Goal: Information Seeking & Learning: Learn about a topic

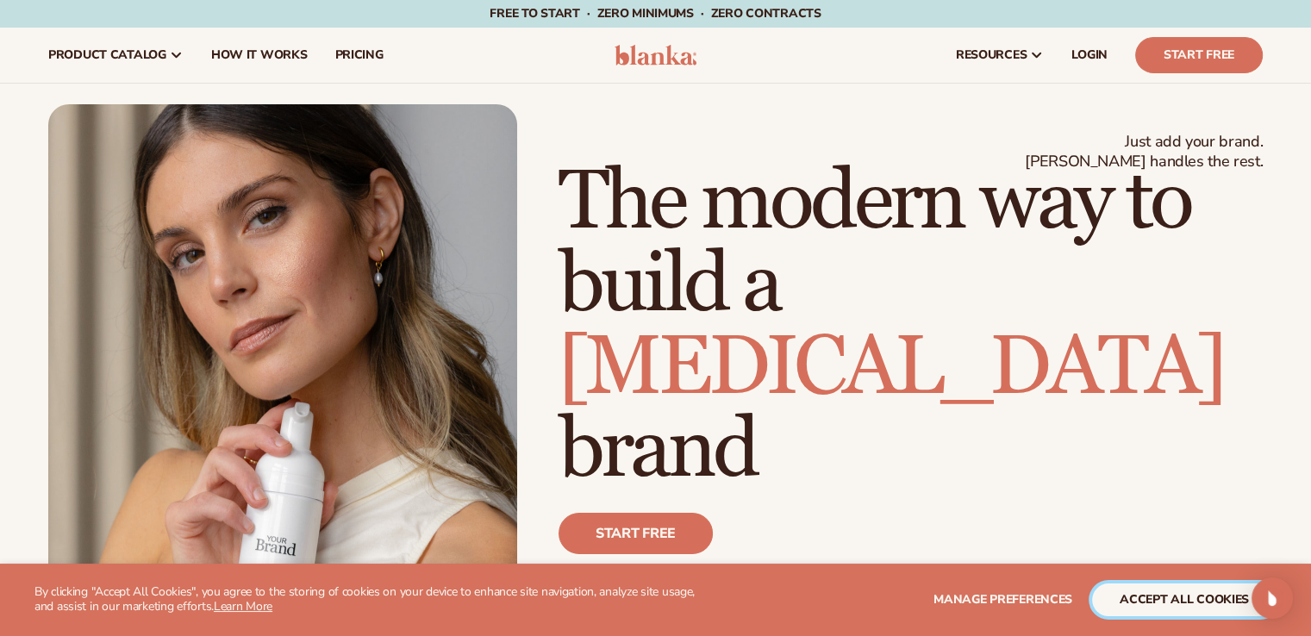
click at [1146, 599] on button "accept all cookies" at bounding box center [1184, 600] width 184 height 33
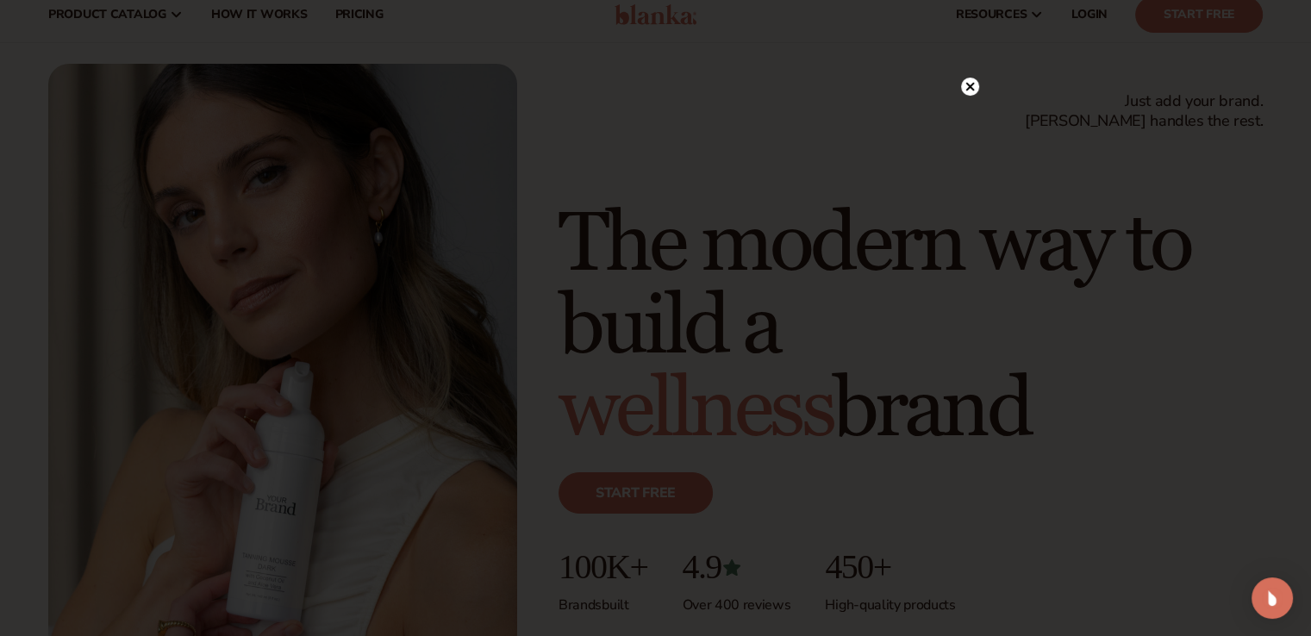
scroll to position [41, 0]
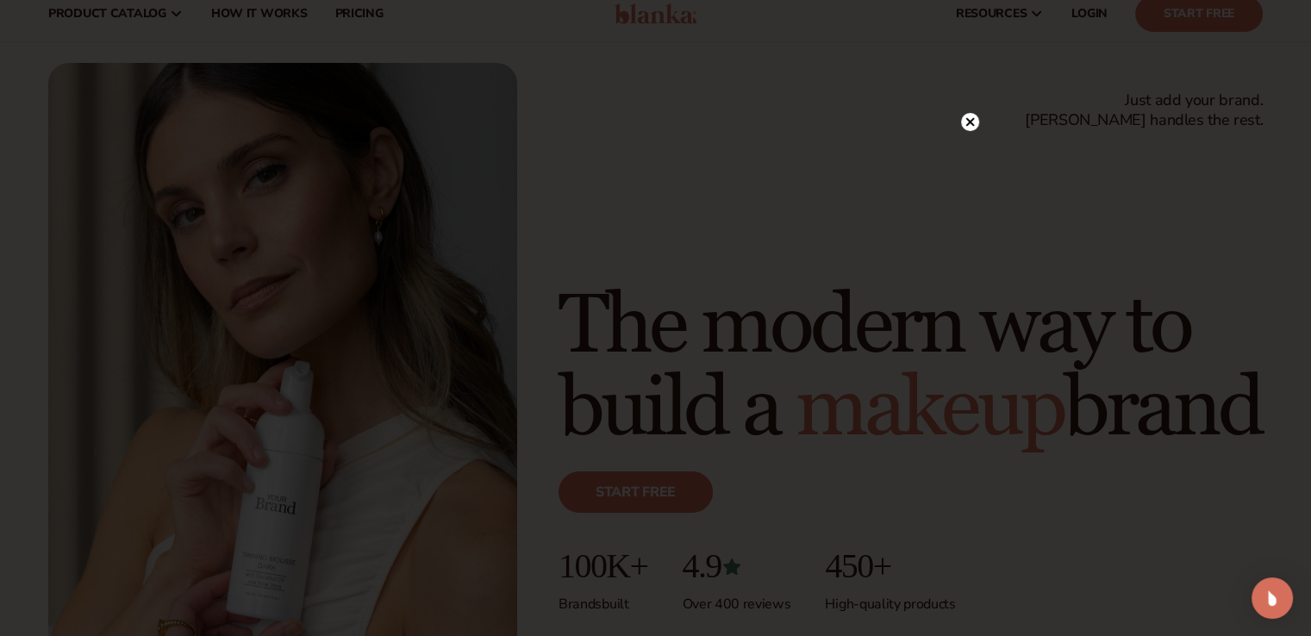
click at [969, 122] on icon at bounding box center [969, 121] width 9 height 9
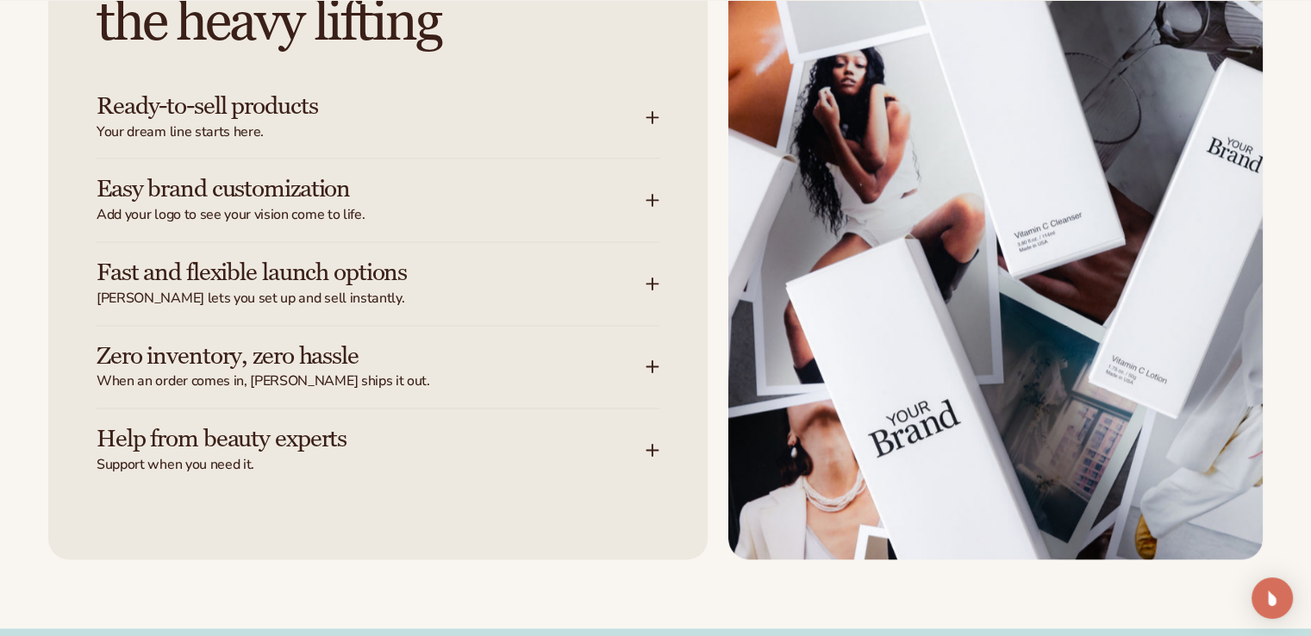
scroll to position [2272, 0]
click at [656, 100] on div "Ready-to-sell products Your dream line starts here." at bounding box center [378, 116] width 563 height 83
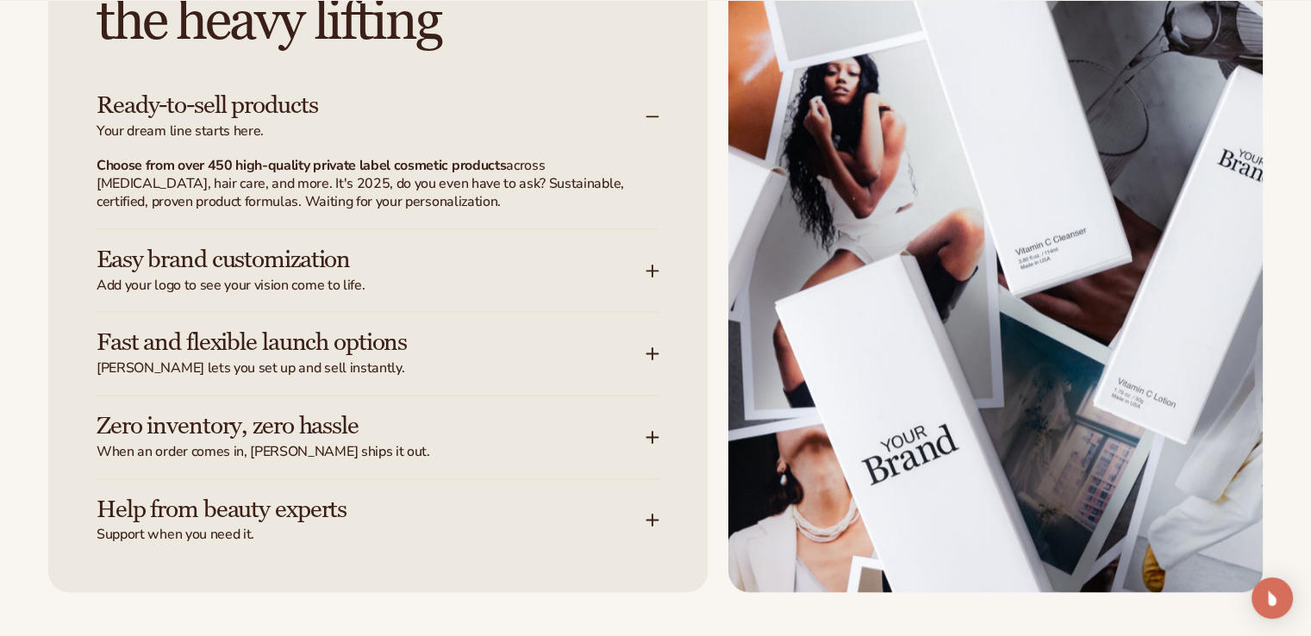
click at [214, 113] on h3 "Ready-to-sell products" at bounding box center [345, 105] width 497 height 27
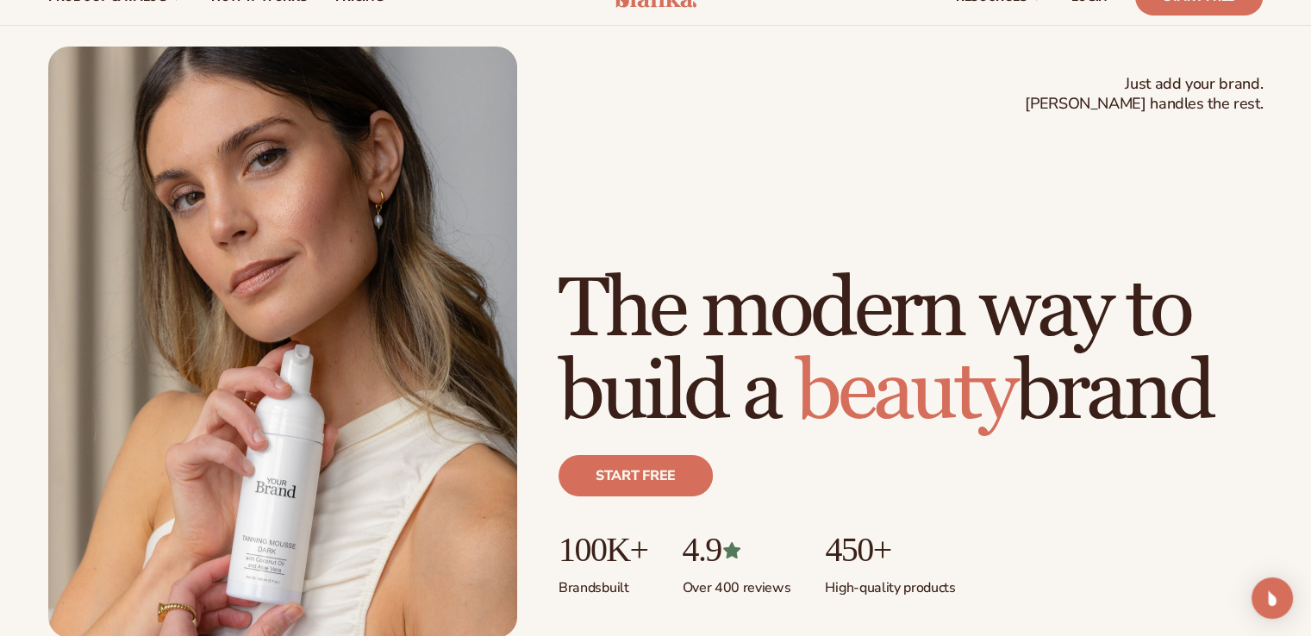
scroll to position [0, 0]
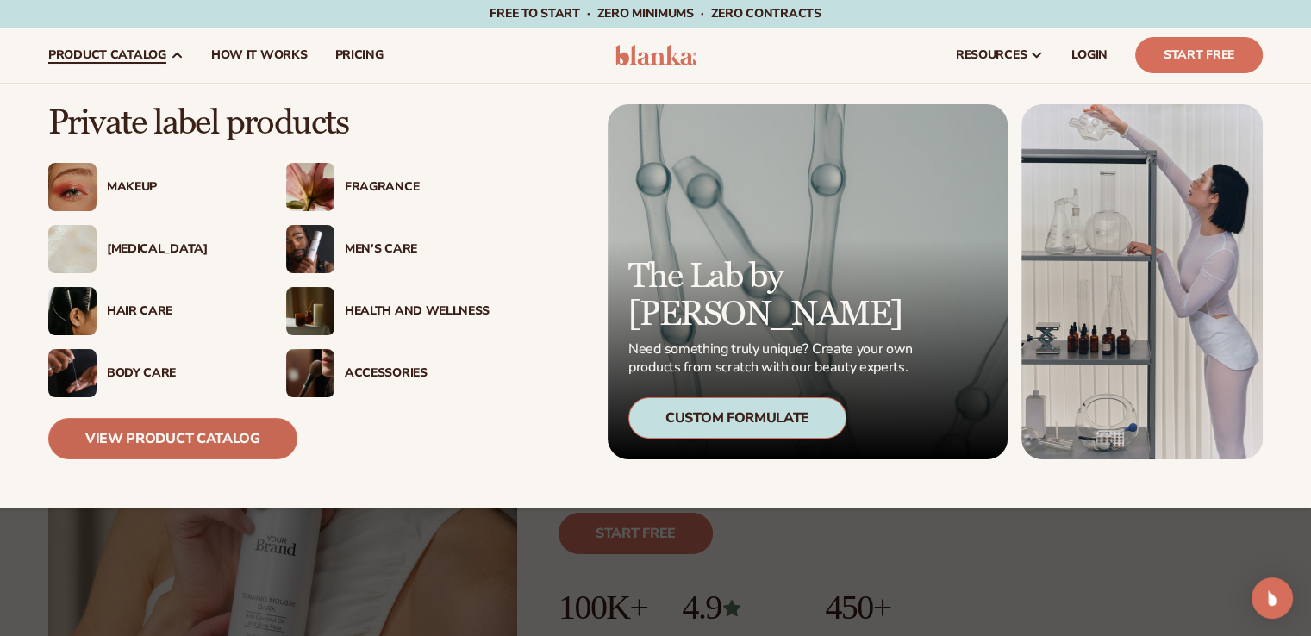
click at [254, 434] on link "View Product Catalog" at bounding box center [172, 438] width 249 height 41
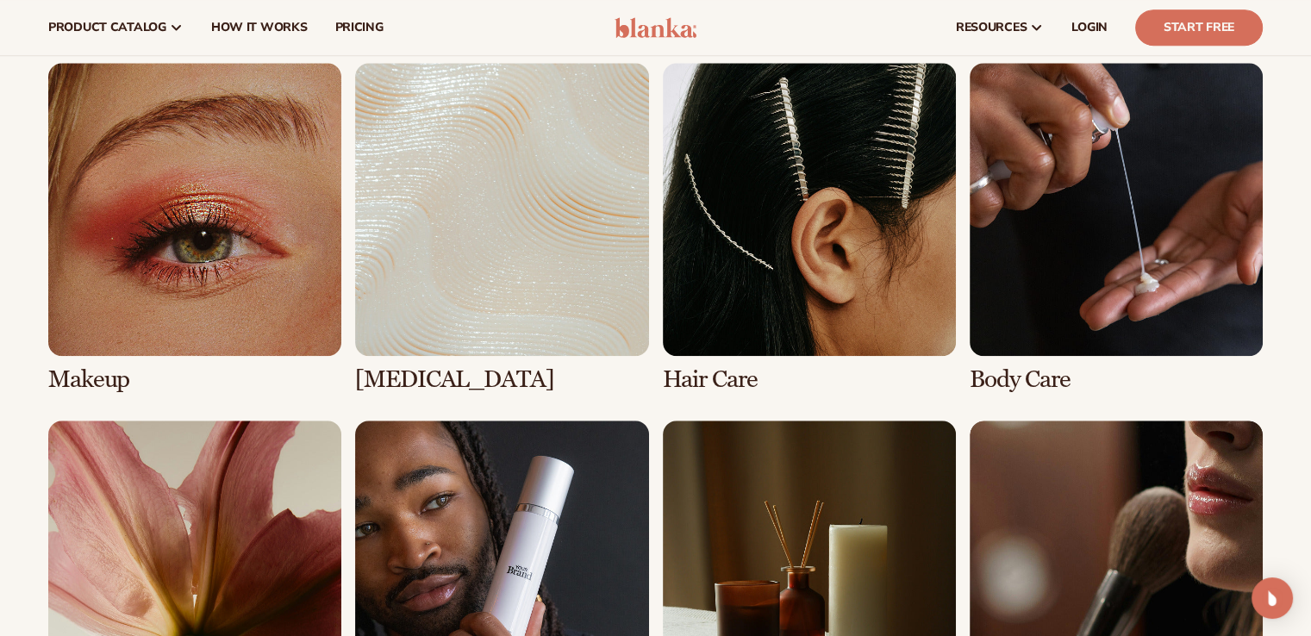
scroll to position [1231, 0]
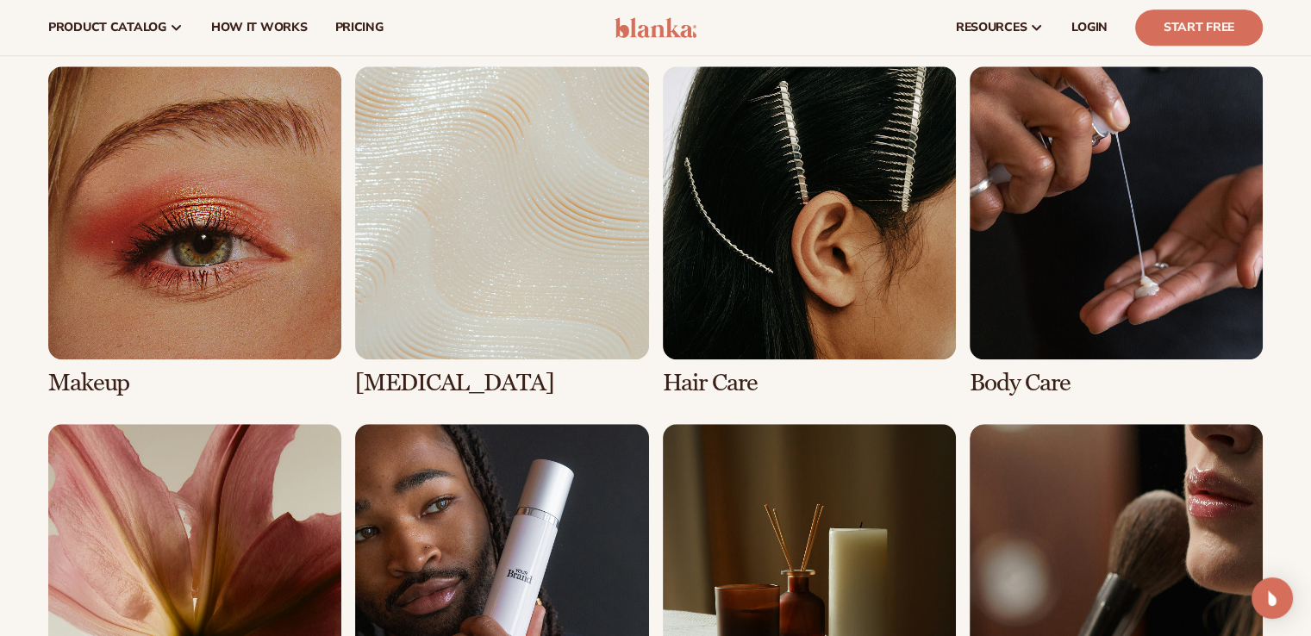
click at [1052, 374] on link "4 / 8" at bounding box center [1116, 231] width 293 height 330
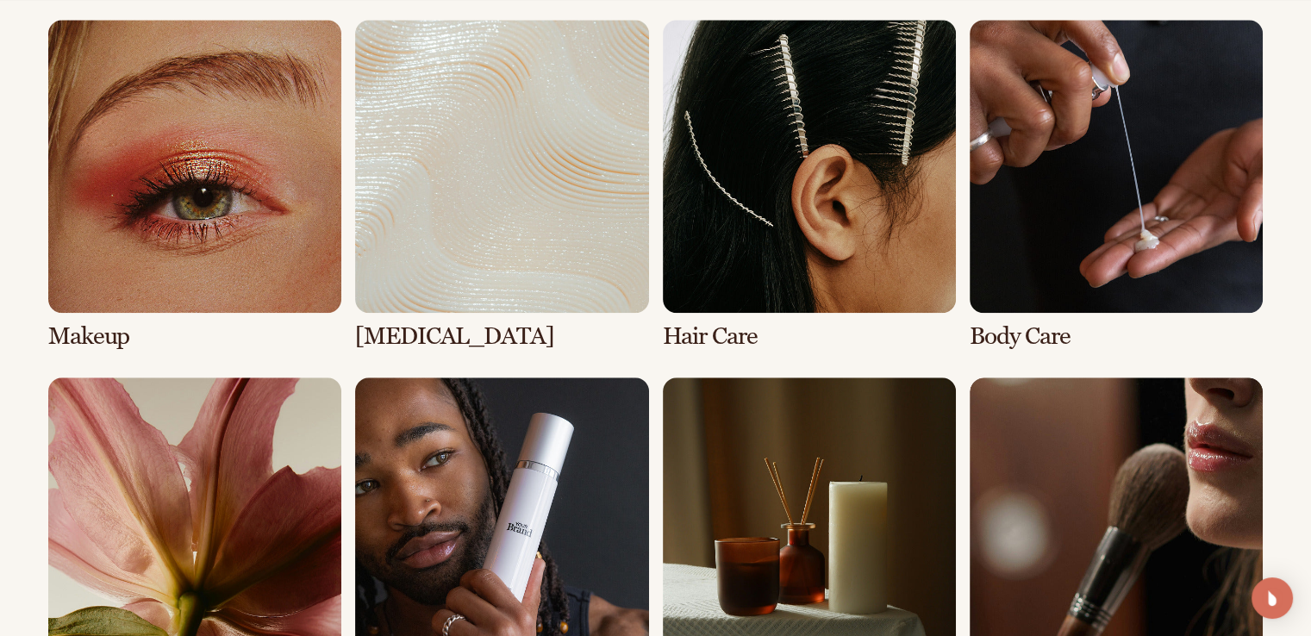
scroll to position [1290, 0]
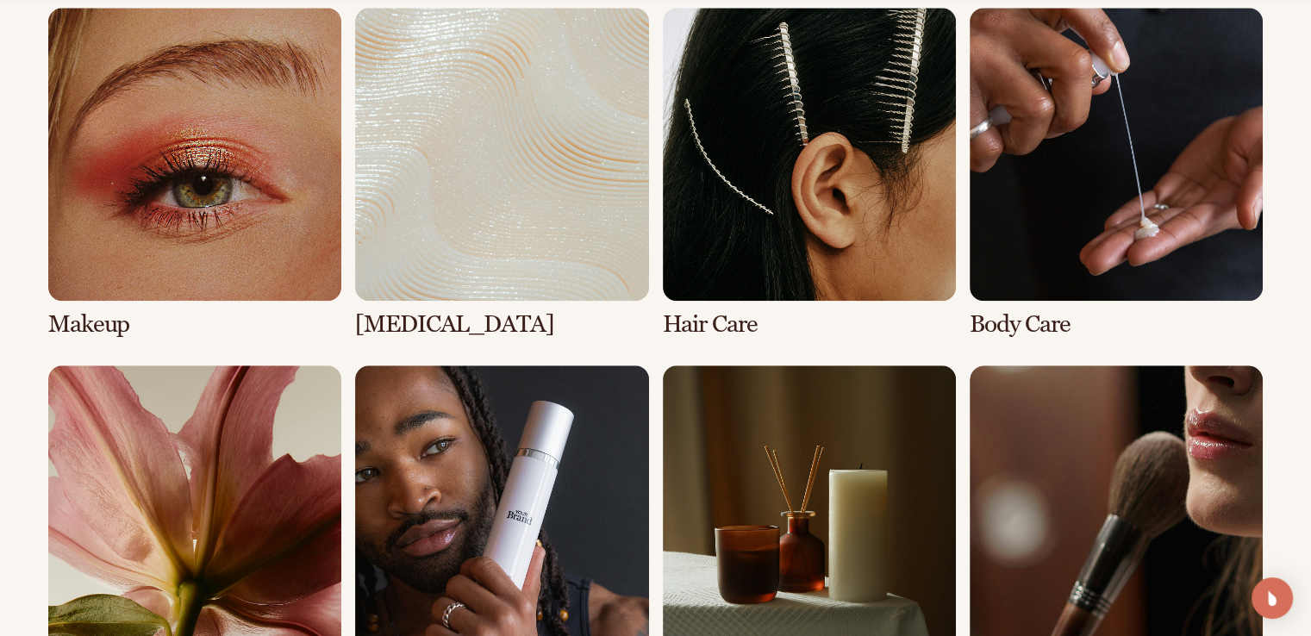
click at [1044, 320] on link "4 / 8" at bounding box center [1116, 173] width 293 height 330
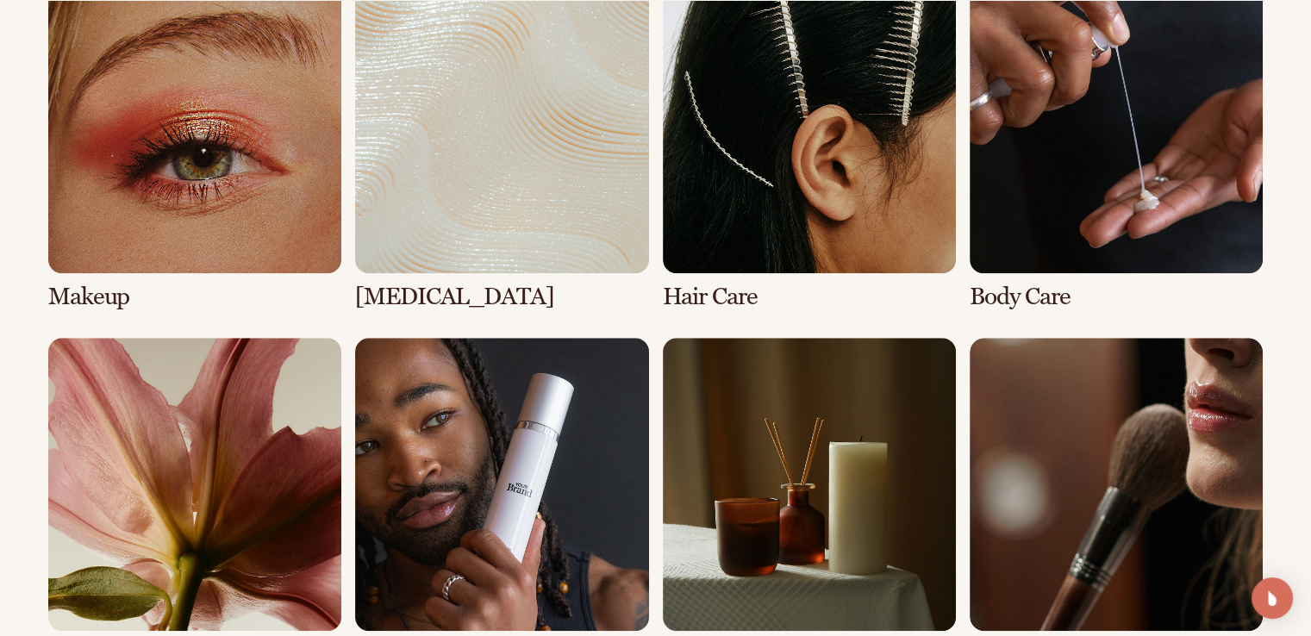
scroll to position [1321, 0]
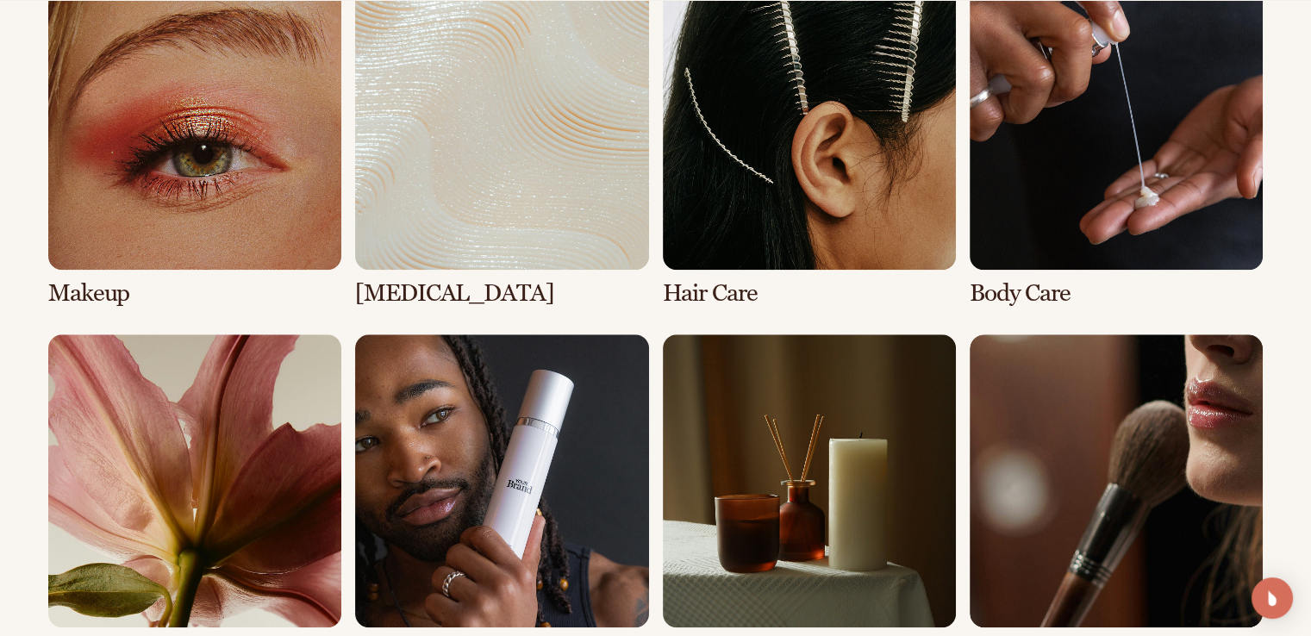
click at [372, 101] on link "2 / 8" at bounding box center [501, 142] width 293 height 330
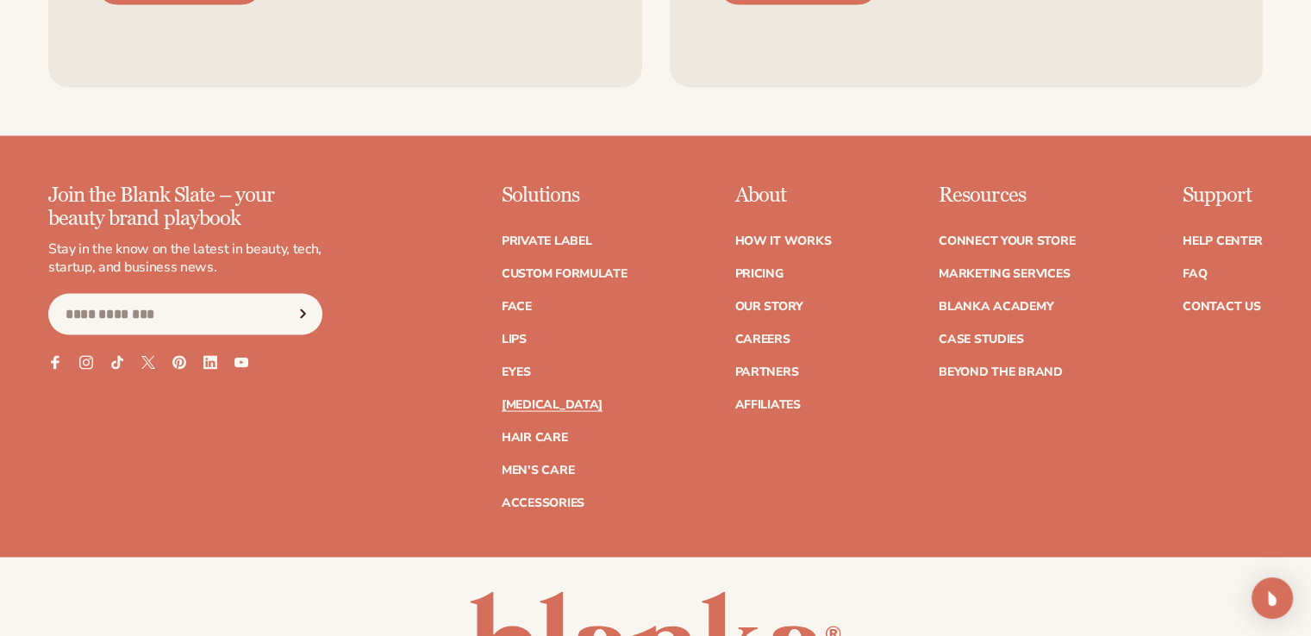
scroll to position [3351, 0]
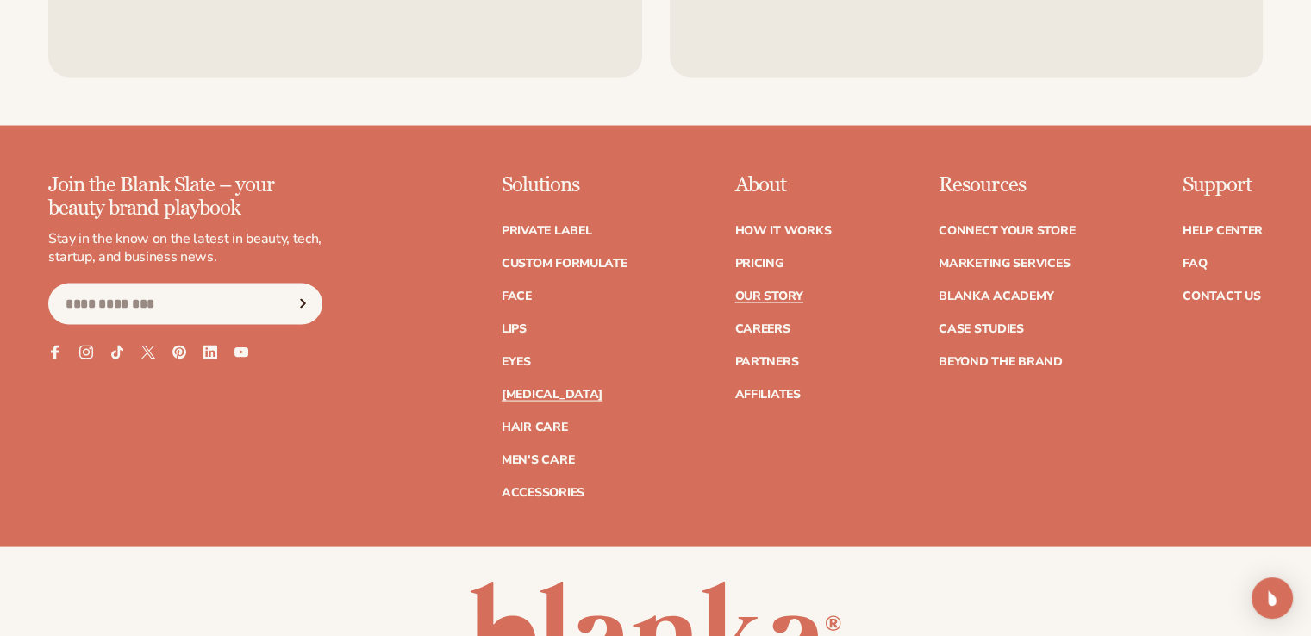
click at [787, 301] on link "Our Story" at bounding box center [768, 297] width 68 height 12
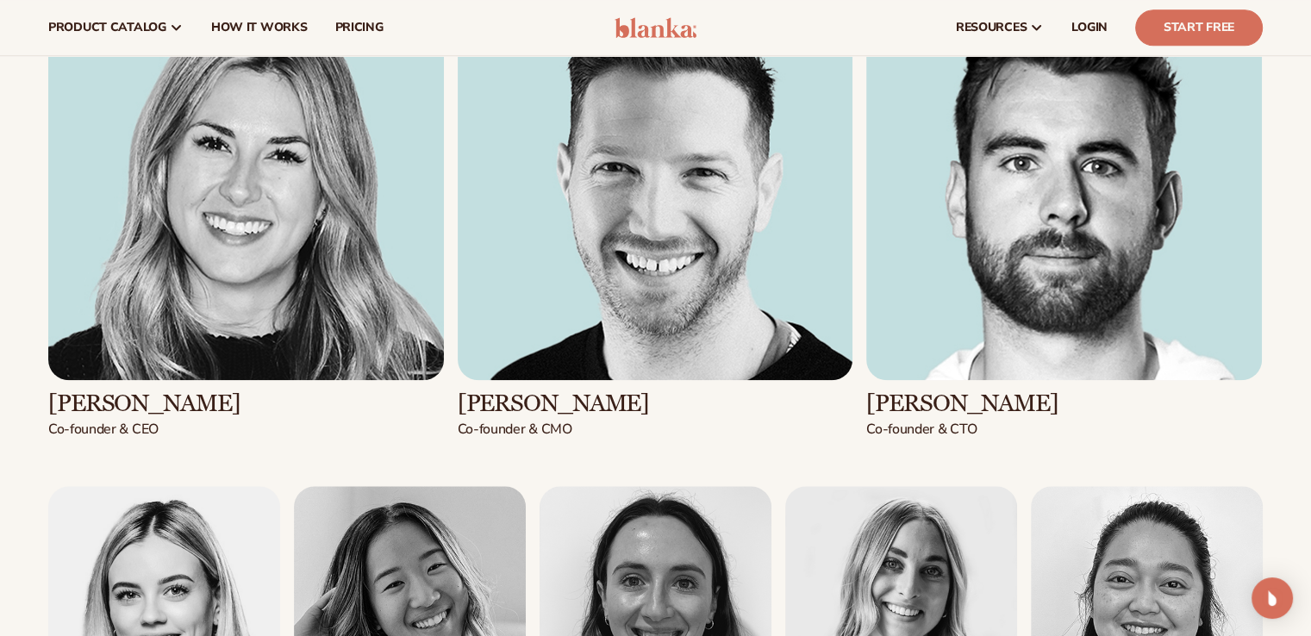
scroll to position [1938, 0]
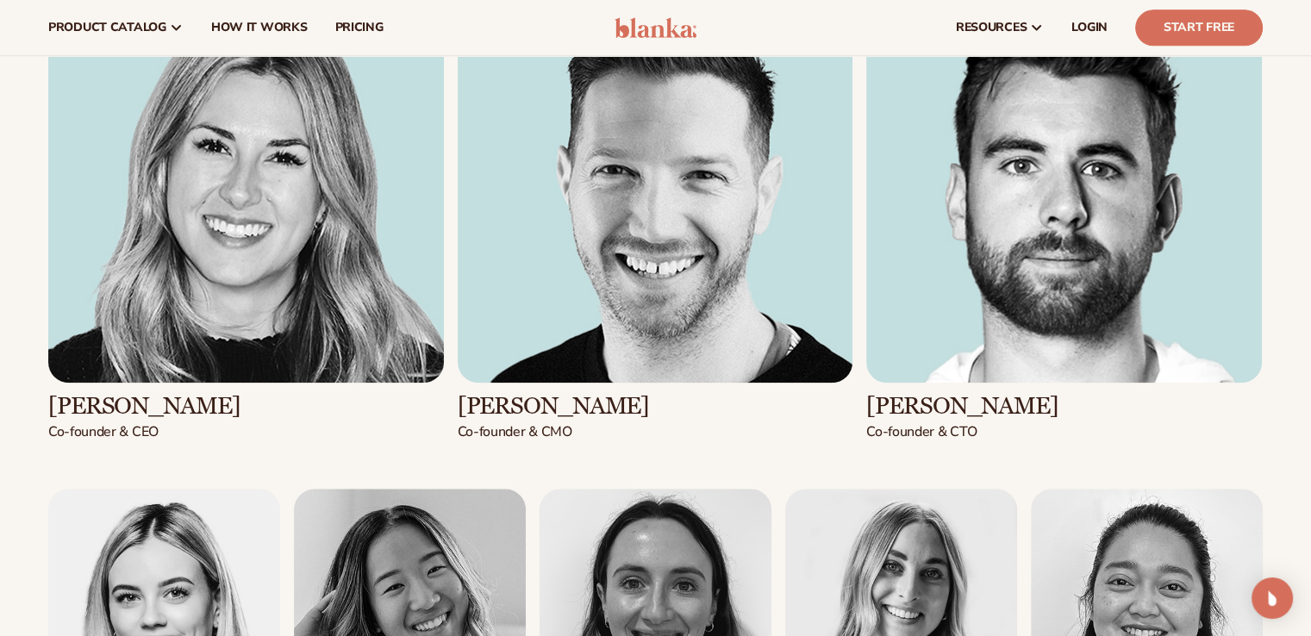
click at [271, 332] on img at bounding box center [246, 185] width 396 height 396
click at [109, 415] on h3 "Kaylee Lieffers" at bounding box center [246, 406] width 396 height 27
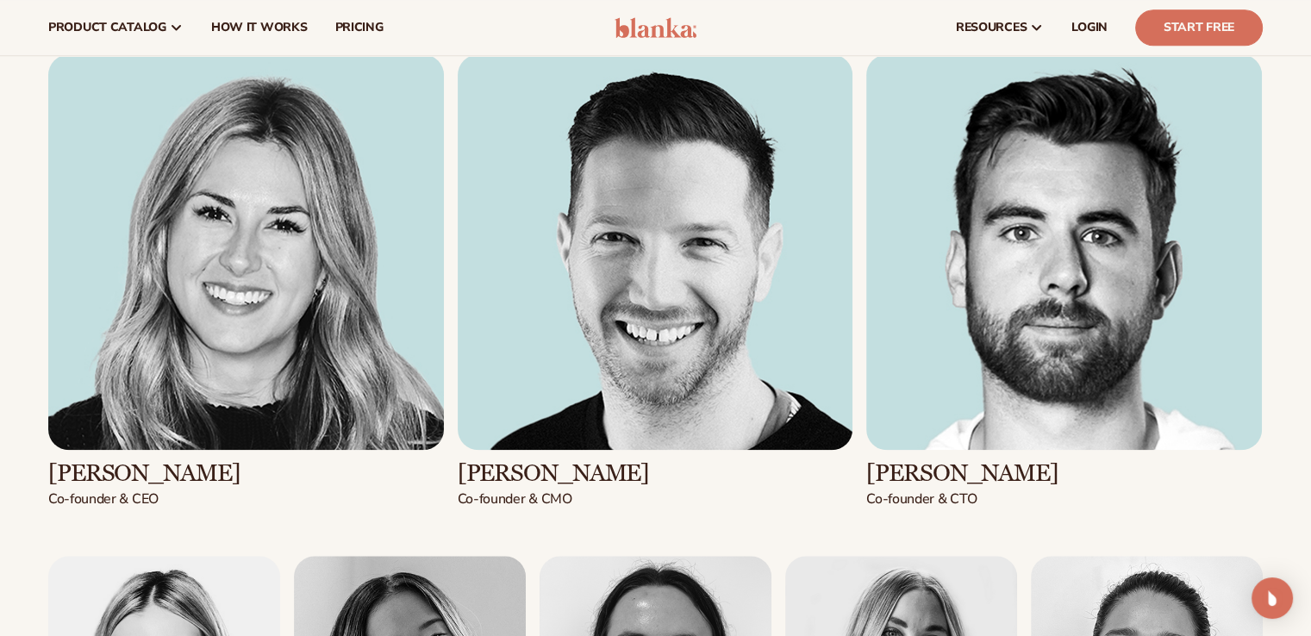
scroll to position [1869, 0]
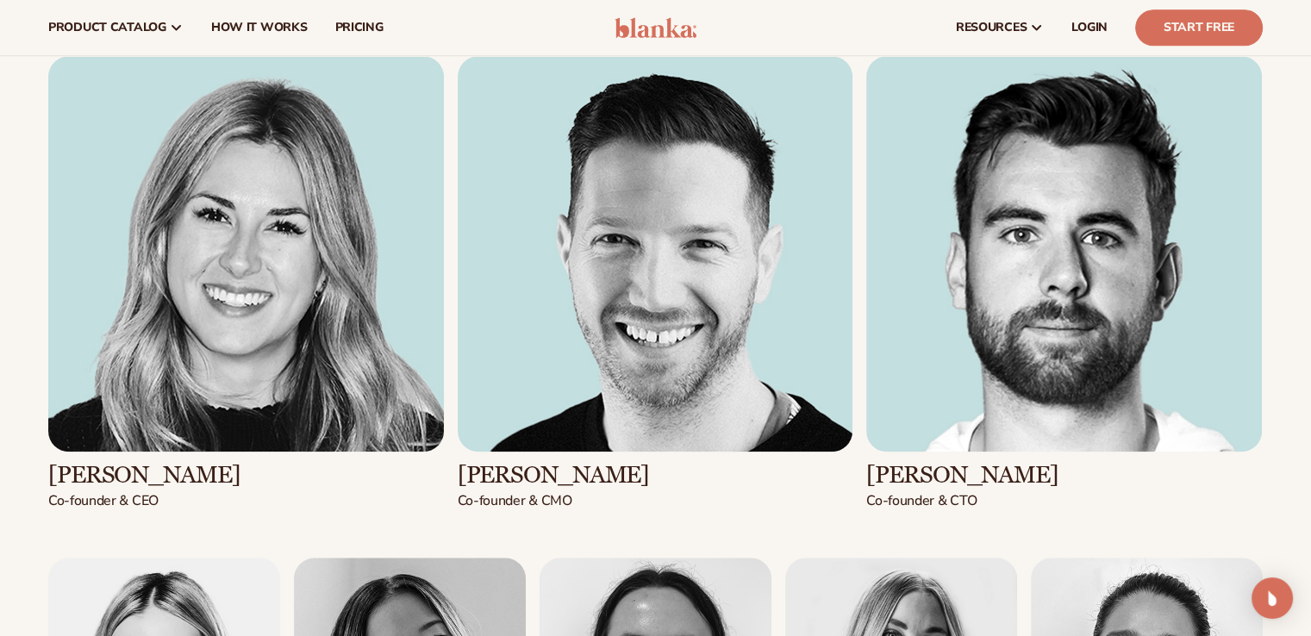
click at [607, 280] on img at bounding box center [656, 254] width 396 height 396
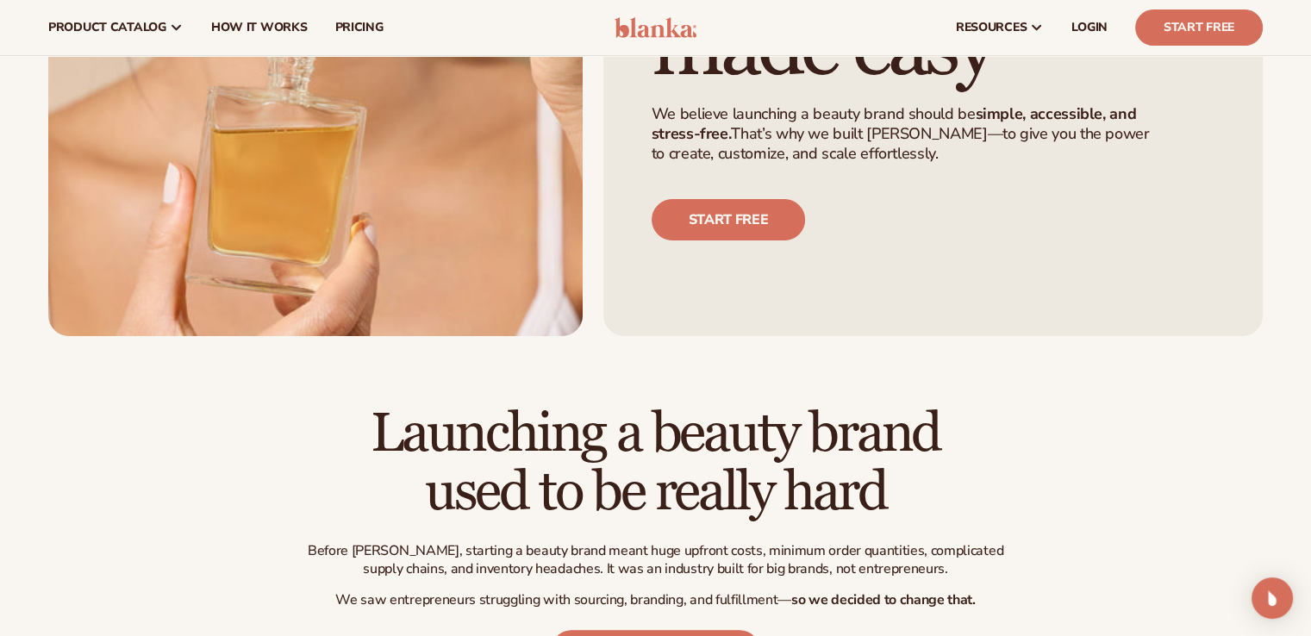
scroll to position [0, 0]
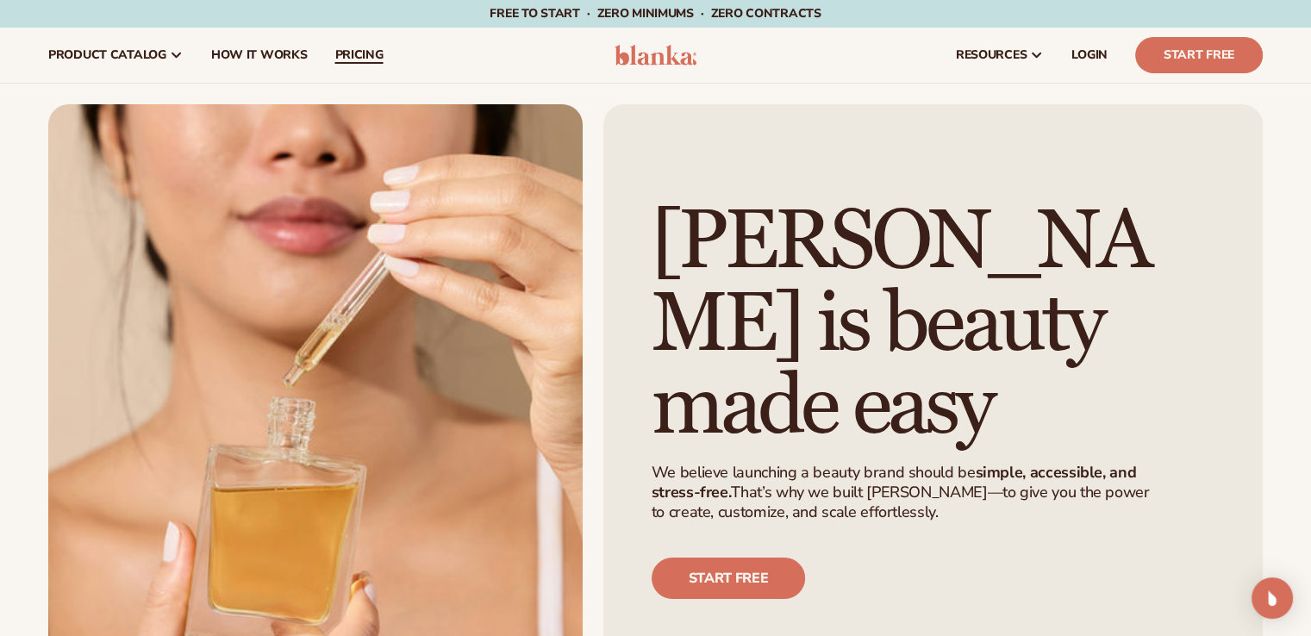
click at [376, 59] on span "pricing" at bounding box center [358, 55] width 48 height 14
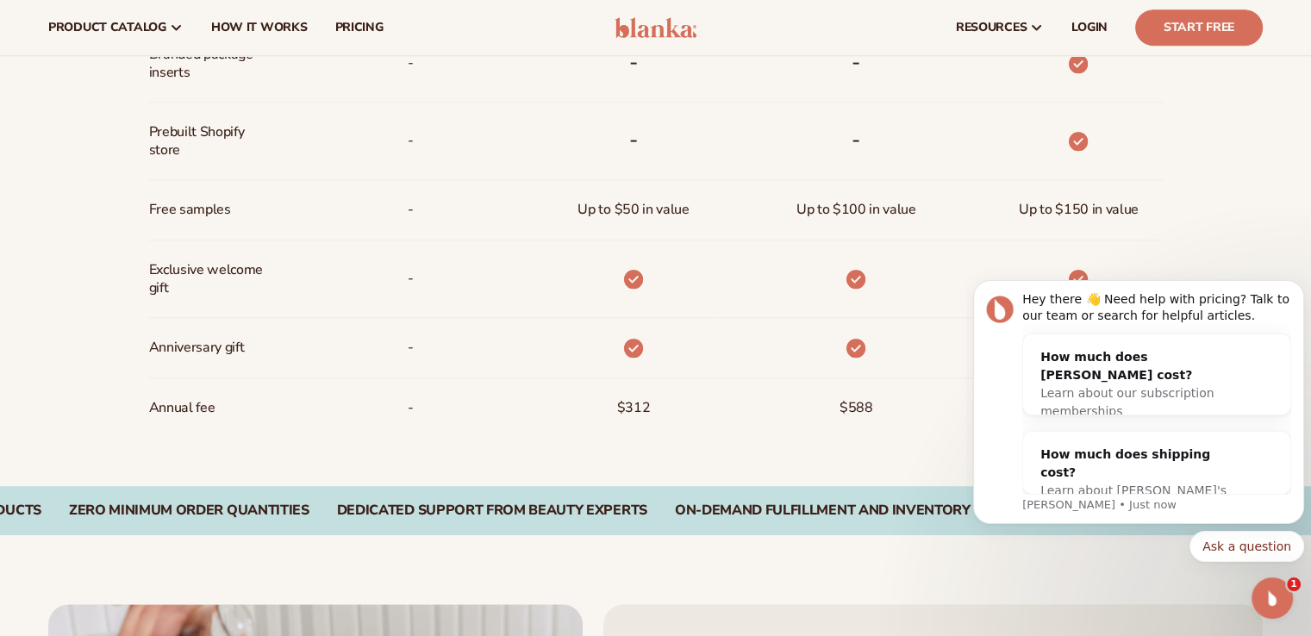
scroll to position [1330, 0]
